Goal: Transaction & Acquisition: Subscribe to service/newsletter

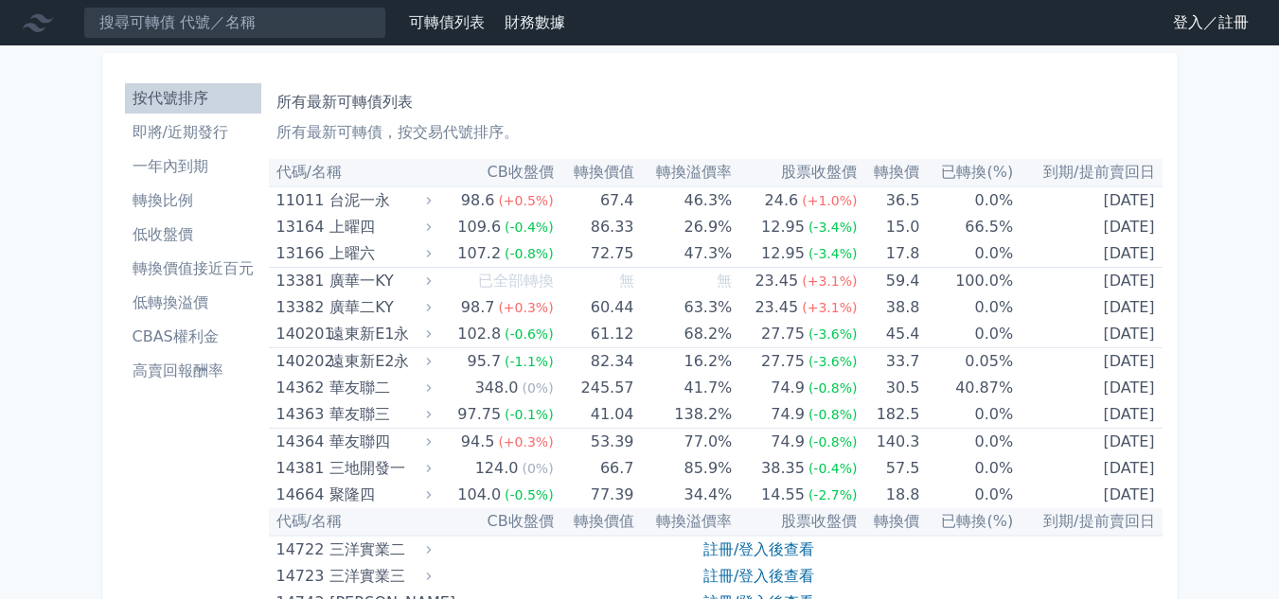
click at [1207, 23] on link "登入／註冊" at bounding box center [1211, 23] width 106 height 30
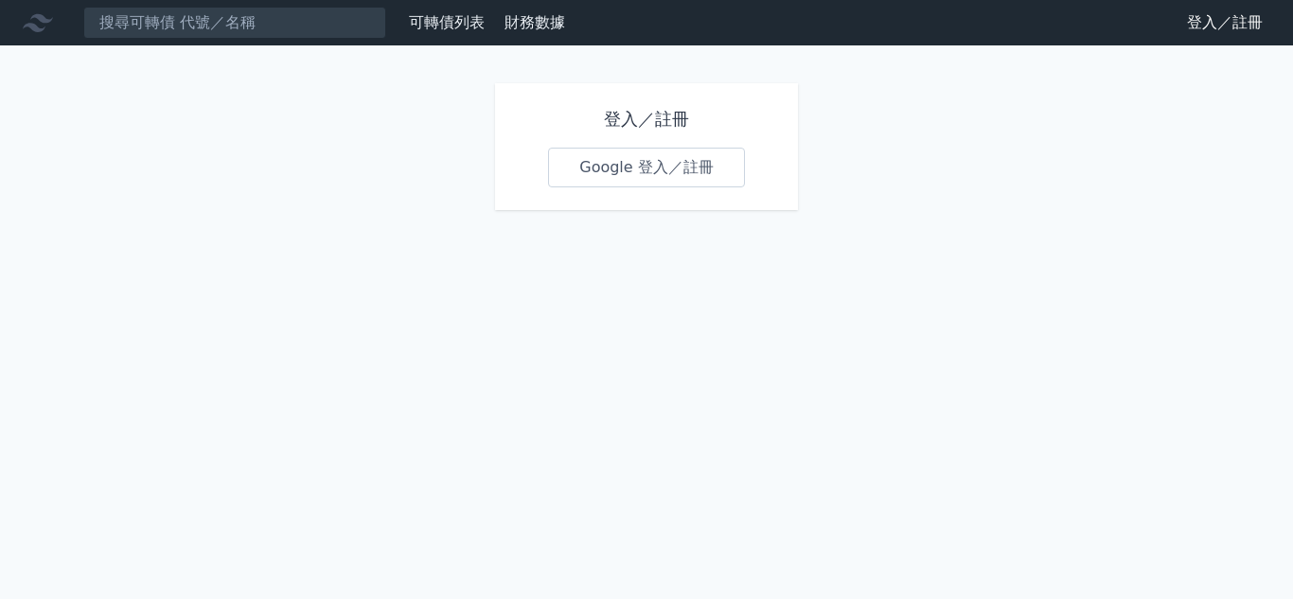
click at [668, 171] on link "Google 登入／註冊" at bounding box center [646, 168] width 197 height 40
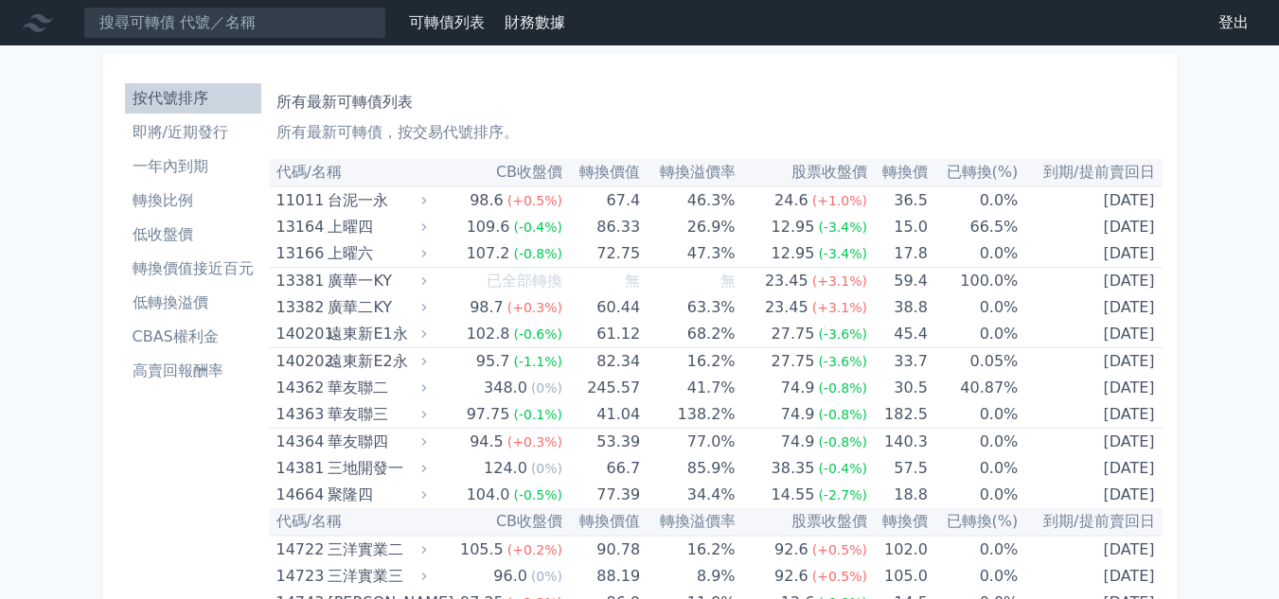
click at [192, 372] on li "高賣回報酬率" at bounding box center [193, 371] width 136 height 23
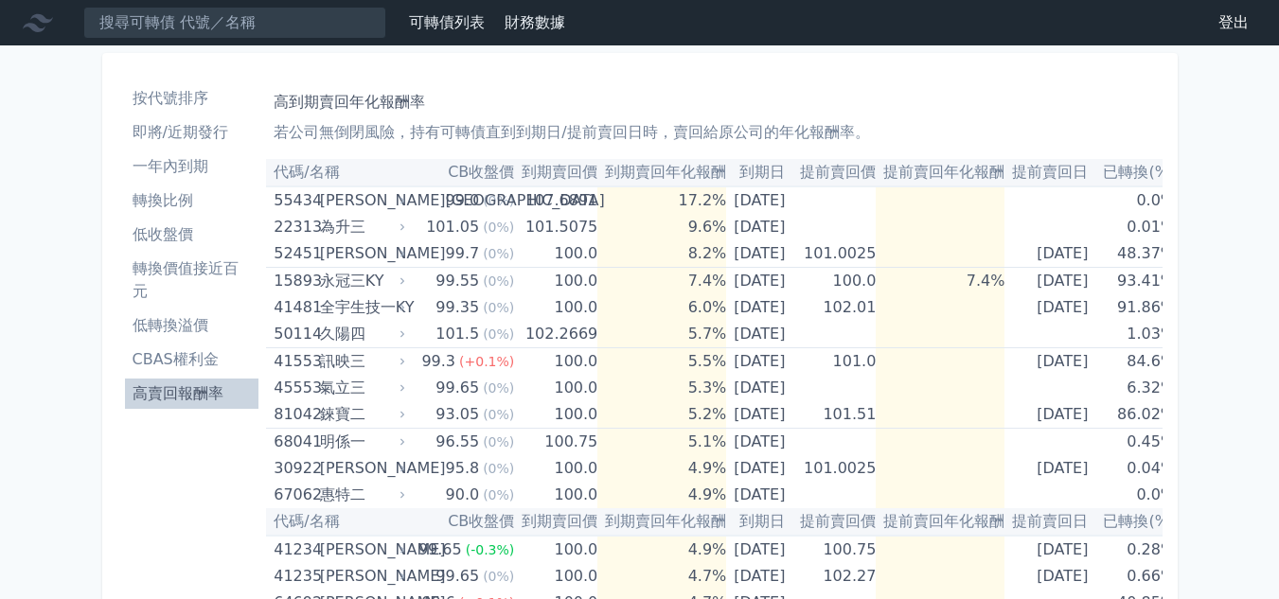
click at [183, 393] on li "高賣回報酬率" at bounding box center [192, 393] width 134 height 23
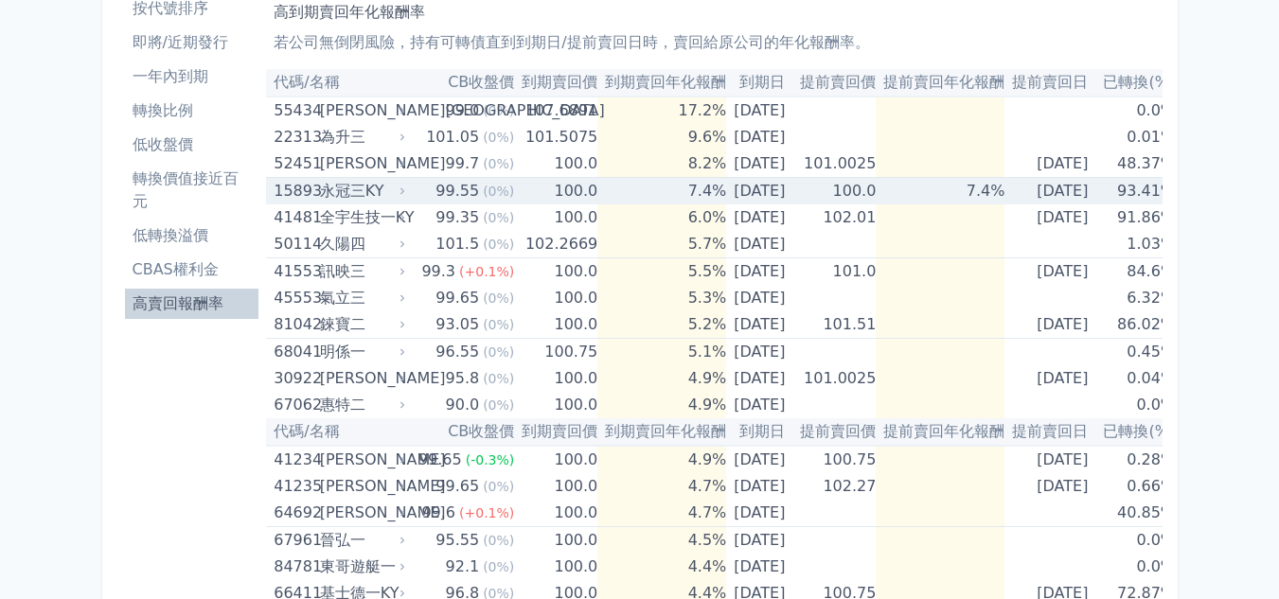
scroll to position [189, 0]
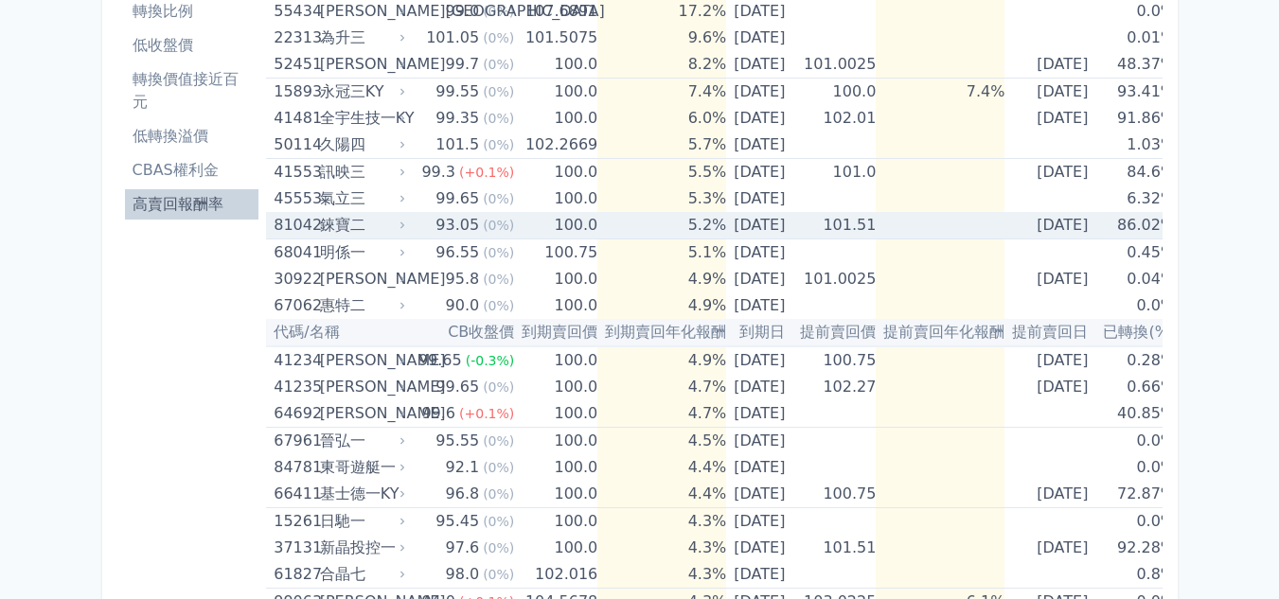
click at [453, 228] on div "93.05" at bounding box center [457, 225] width 51 height 27
